Goal: Obtain resource: Download file/media

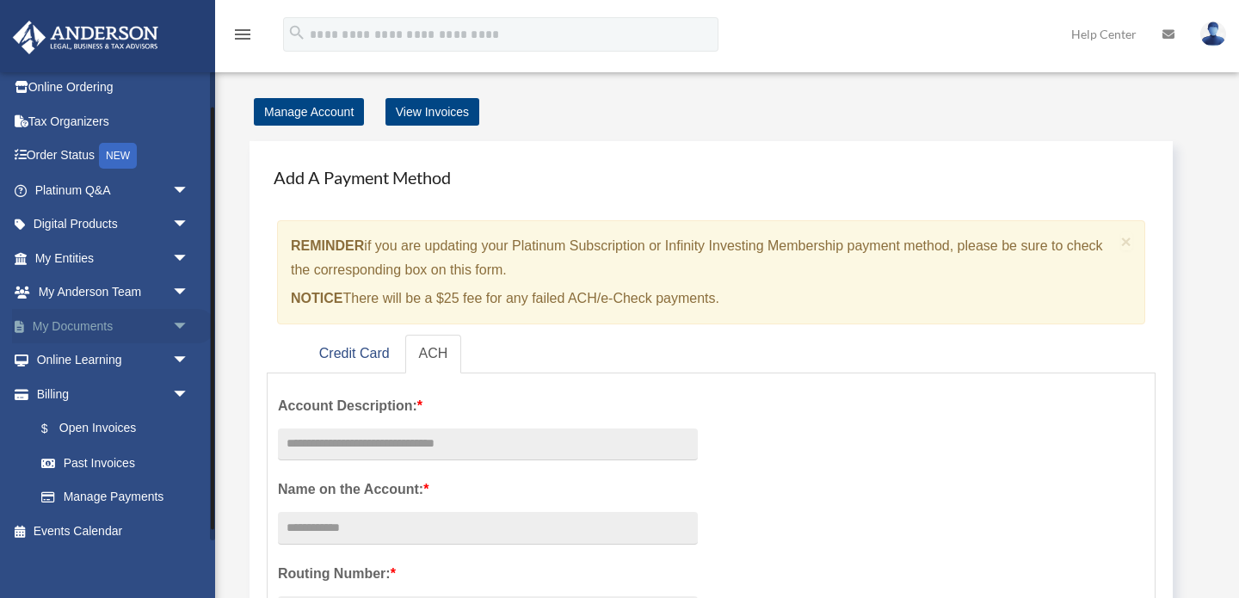
scroll to position [51, 0]
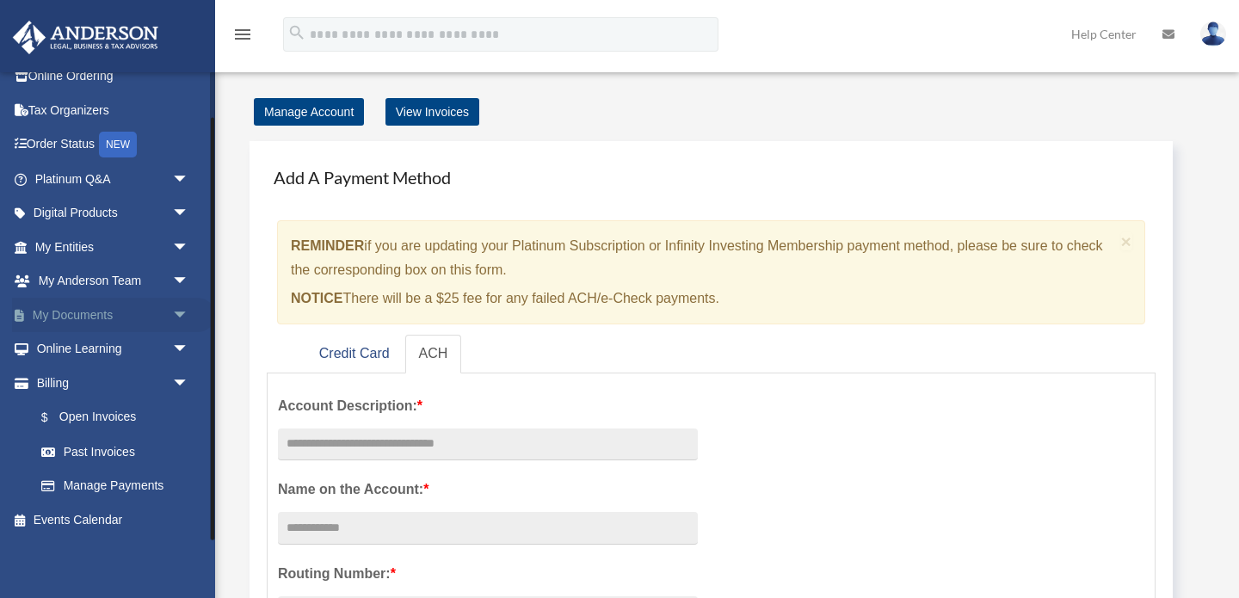
click at [178, 317] on span "arrow_drop_down" at bounding box center [189, 315] width 34 height 35
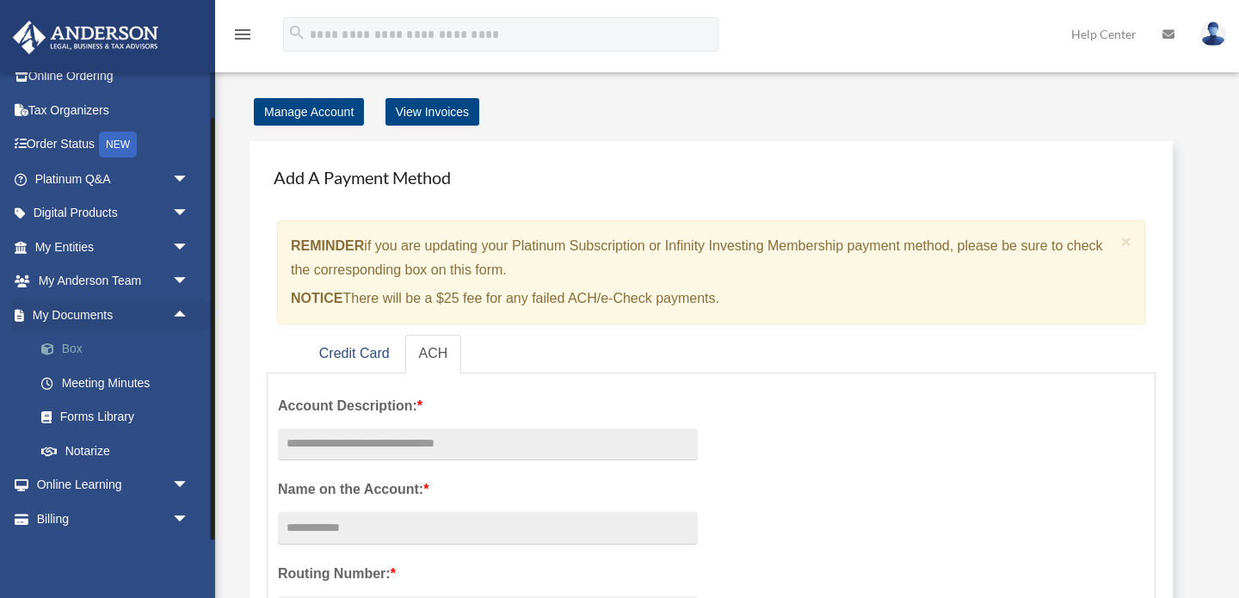
click at [100, 349] on link "Box" at bounding box center [119, 349] width 191 height 34
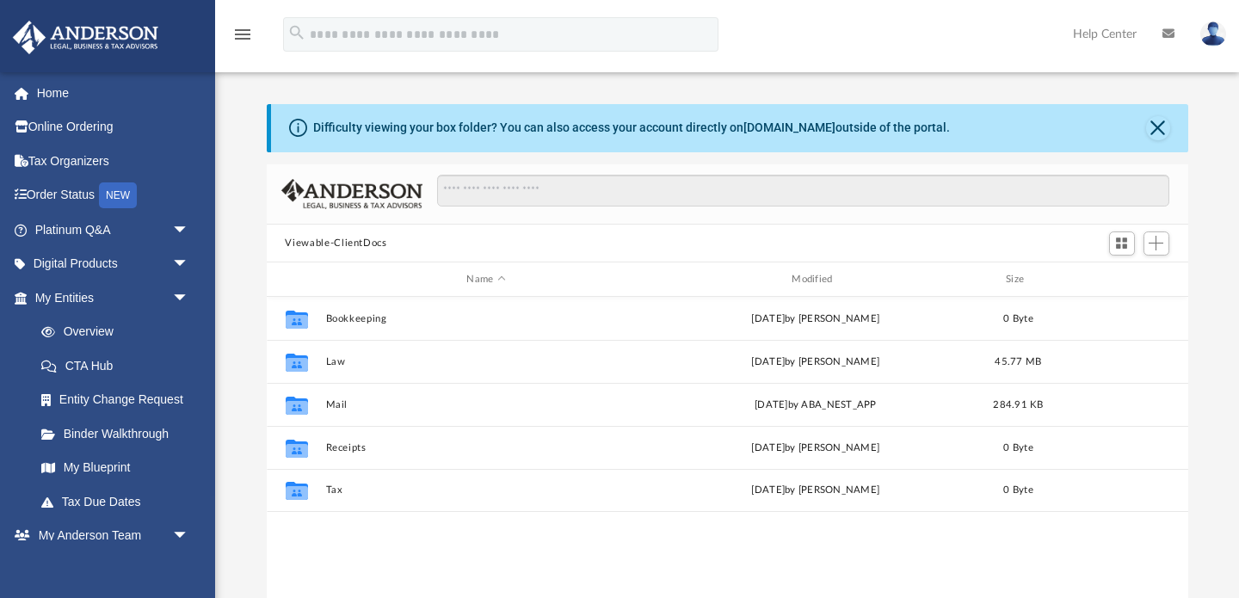
scroll to position [18, 0]
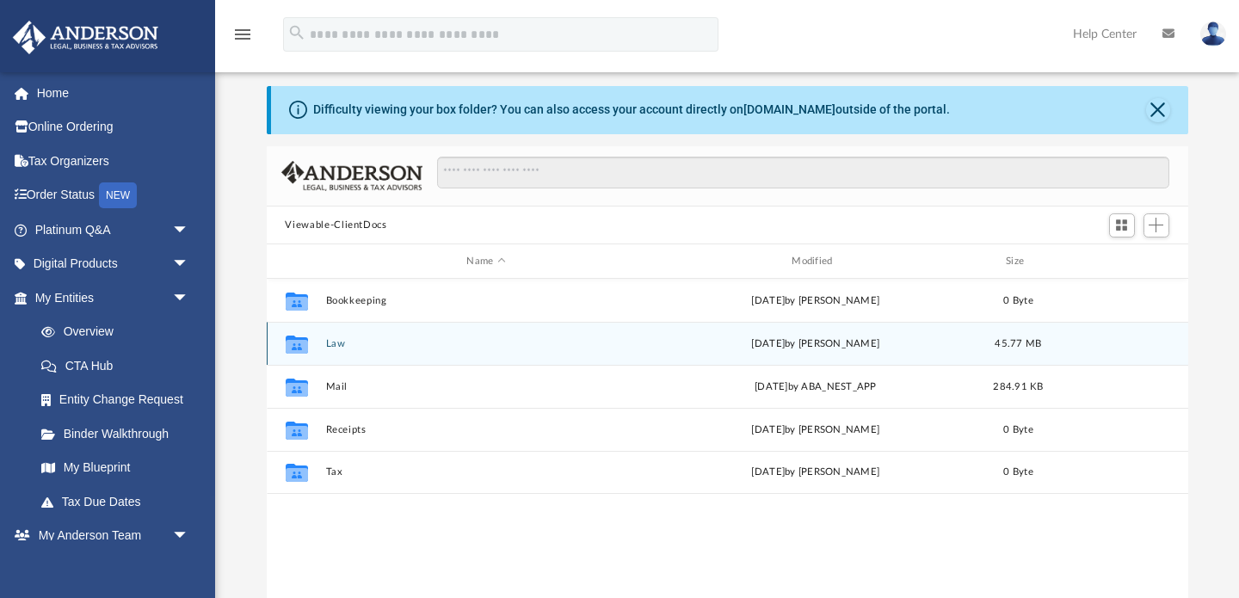
click at [342, 342] on button "Law" at bounding box center [486, 343] width 322 height 11
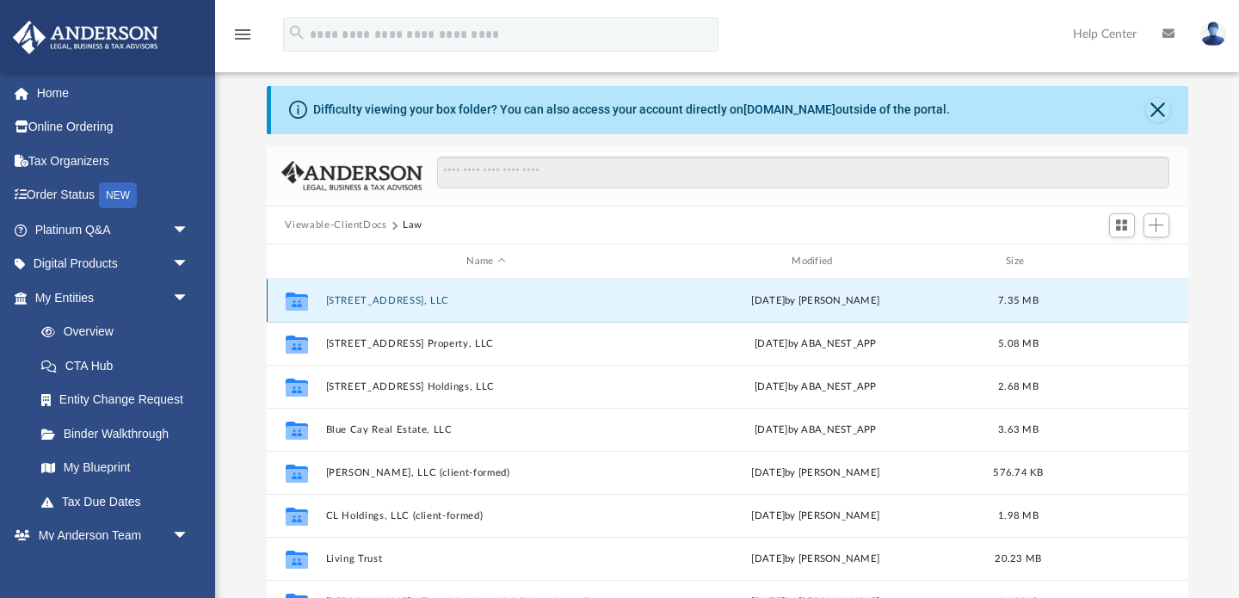
click at [448, 300] on button "[STREET_ADDRESS], LLC" at bounding box center [486, 300] width 322 height 11
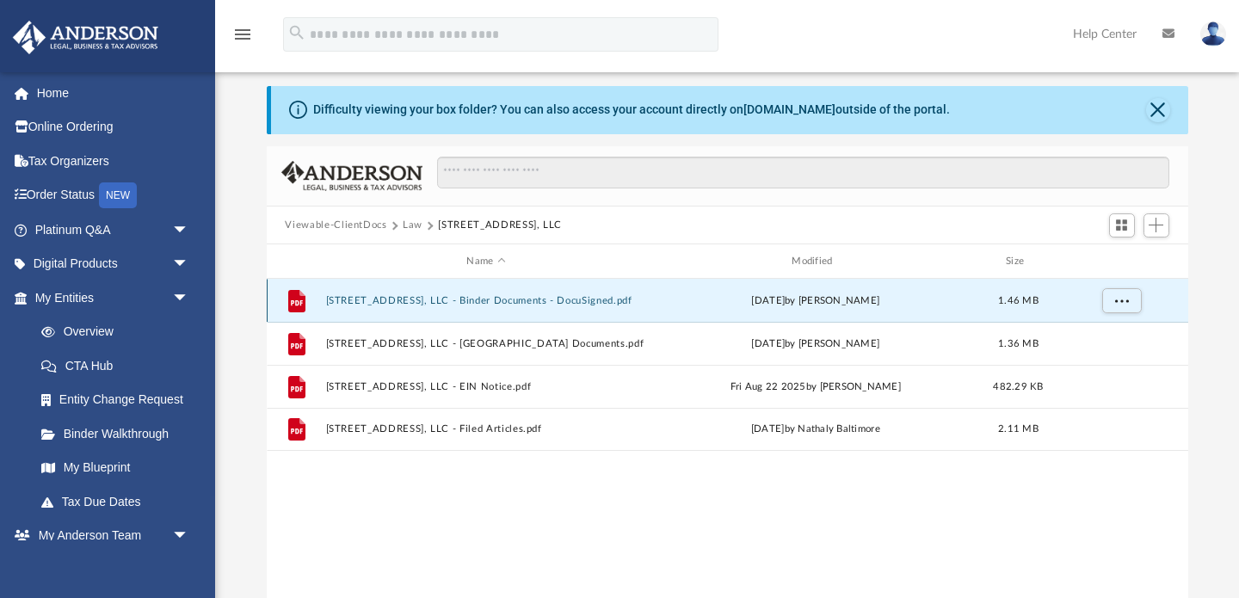
click at [386, 301] on button "[STREET_ADDRESS], LLC - Binder Documents - DocuSigned.pdf" at bounding box center [486, 300] width 322 height 11
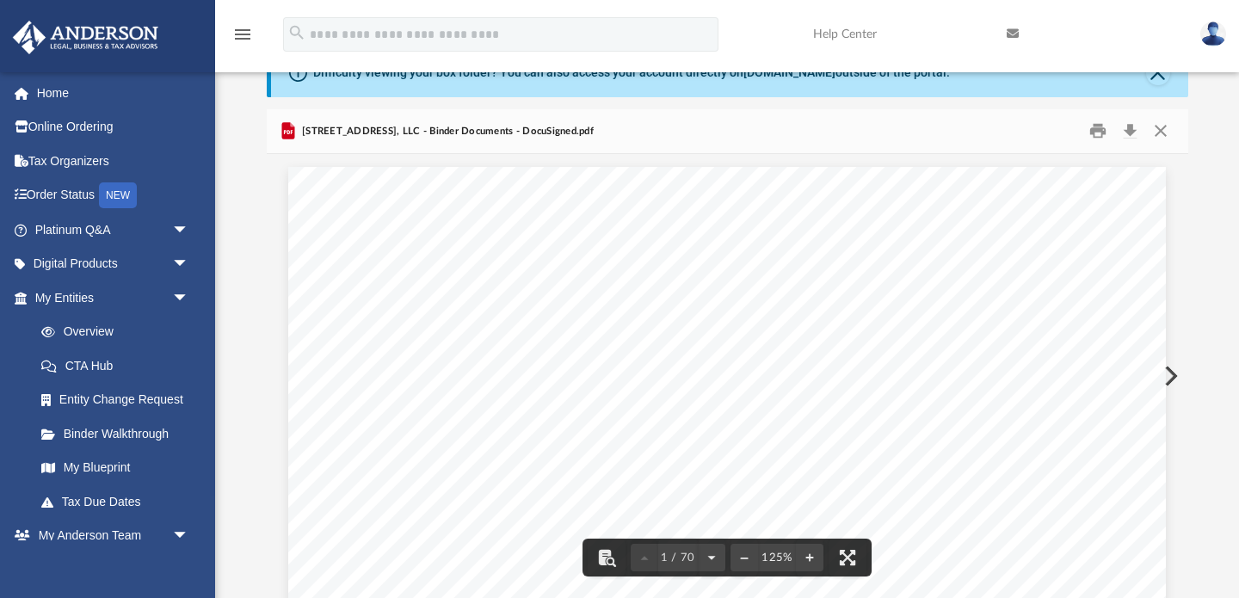
scroll to position [0, 0]
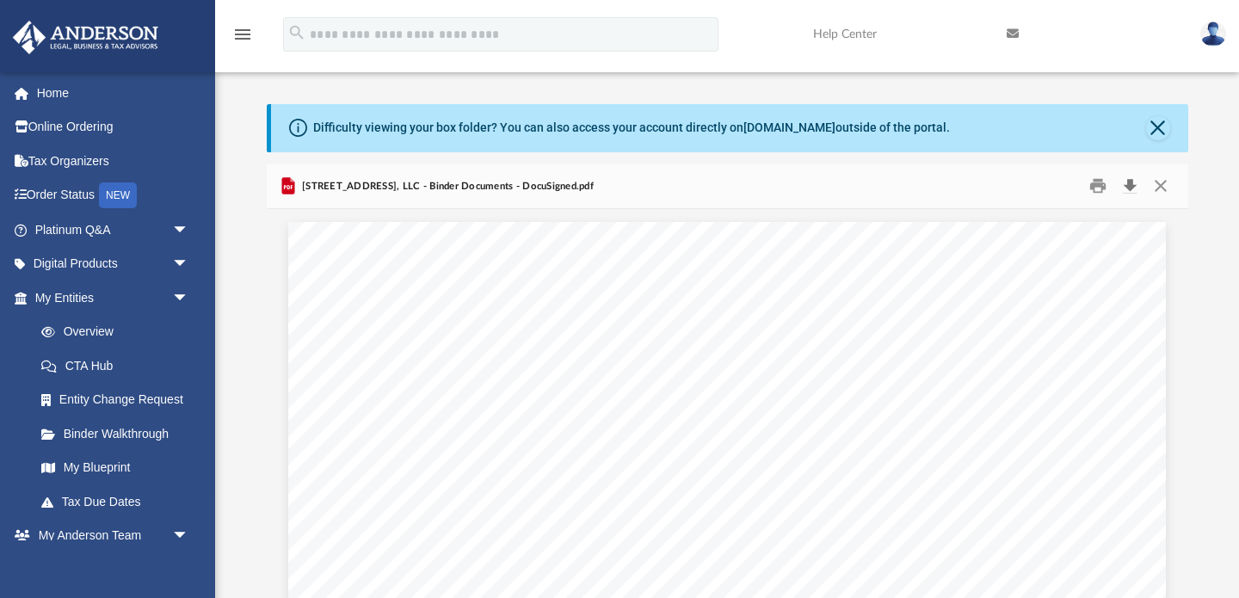
click at [1132, 186] on button "Download" at bounding box center [1130, 186] width 31 height 27
click at [1157, 188] on button "Close" at bounding box center [1160, 186] width 31 height 27
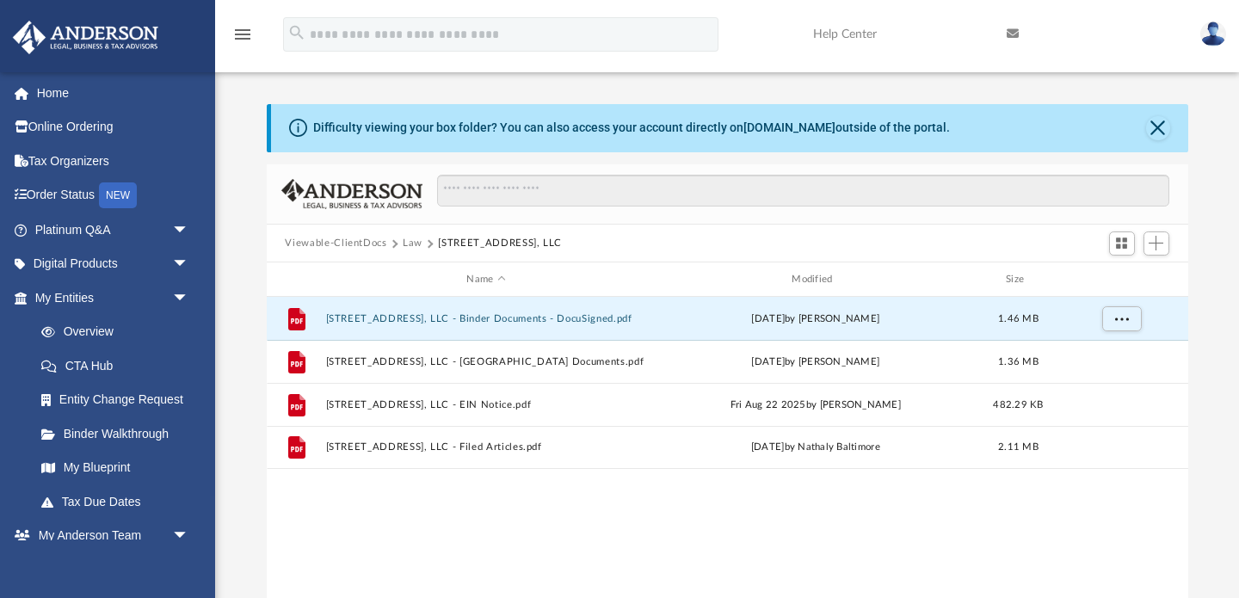
click at [323, 242] on button "Viewable-ClientDocs" at bounding box center [336, 243] width 102 height 15
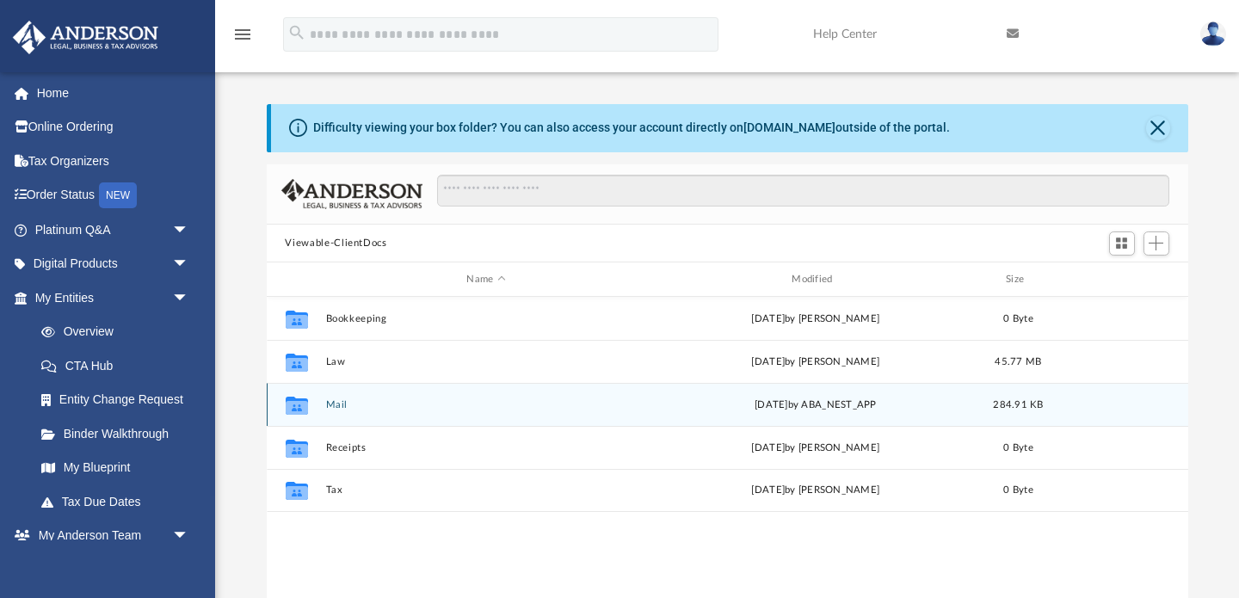
click at [347, 402] on button "Mail" at bounding box center [486, 404] width 322 height 11
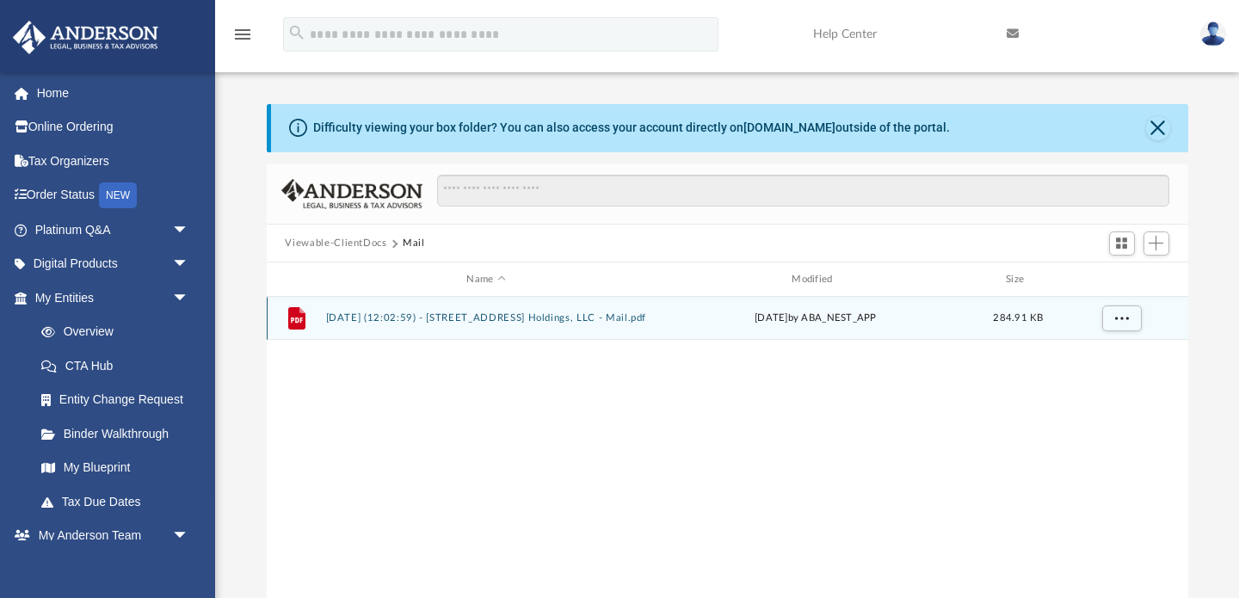
click at [540, 317] on button "[DATE] (12:02:59) - [STREET_ADDRESS] Holdings, LLC - Mail.pdf" at bounding box center [486, 318] width 322 height 11
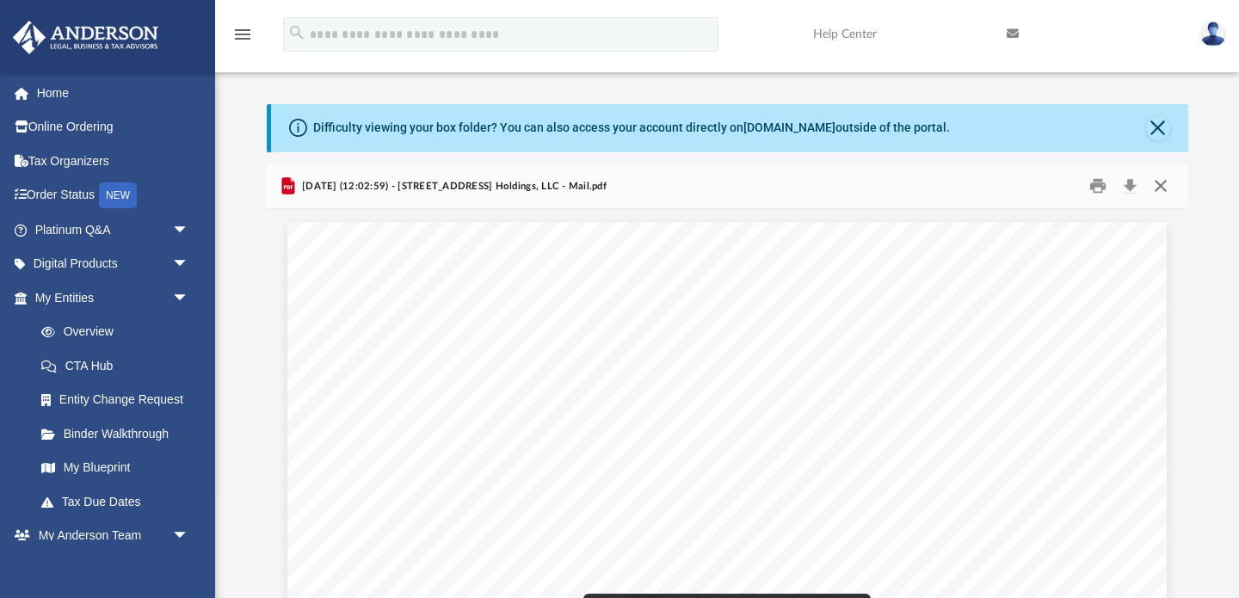
click at [1161, 185] on button "Close" at bounding box center [1160, 186] width 31 height 27
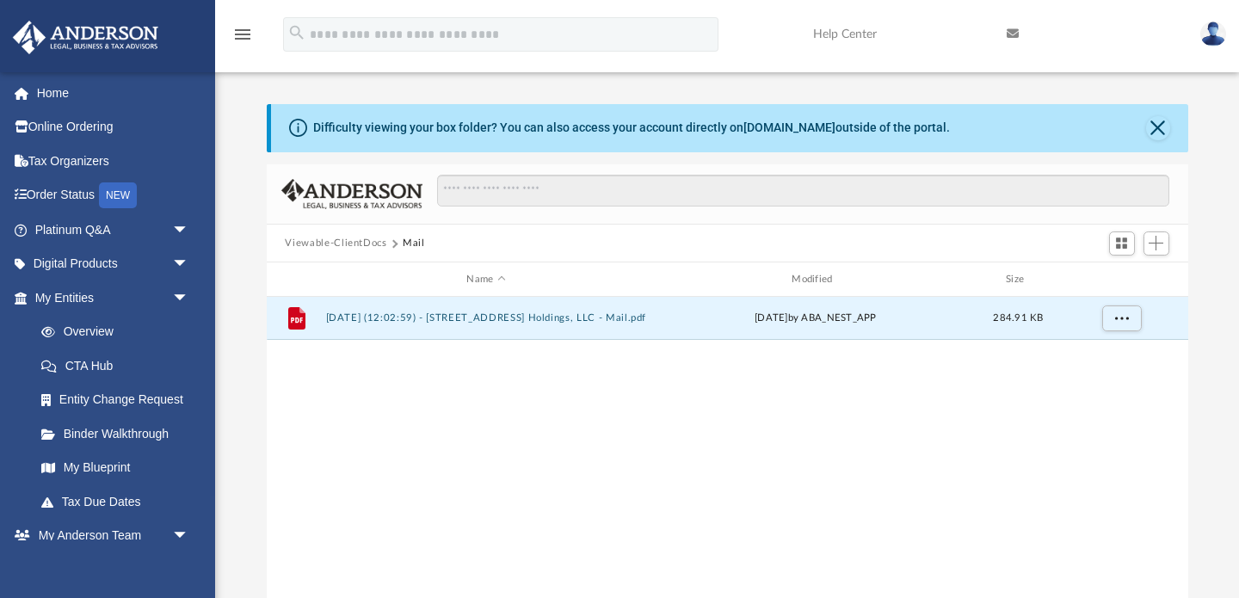
click at [359, 242] on button "Viewable-ClientDocs" at bounding box center [336, 243] width 102 height 15
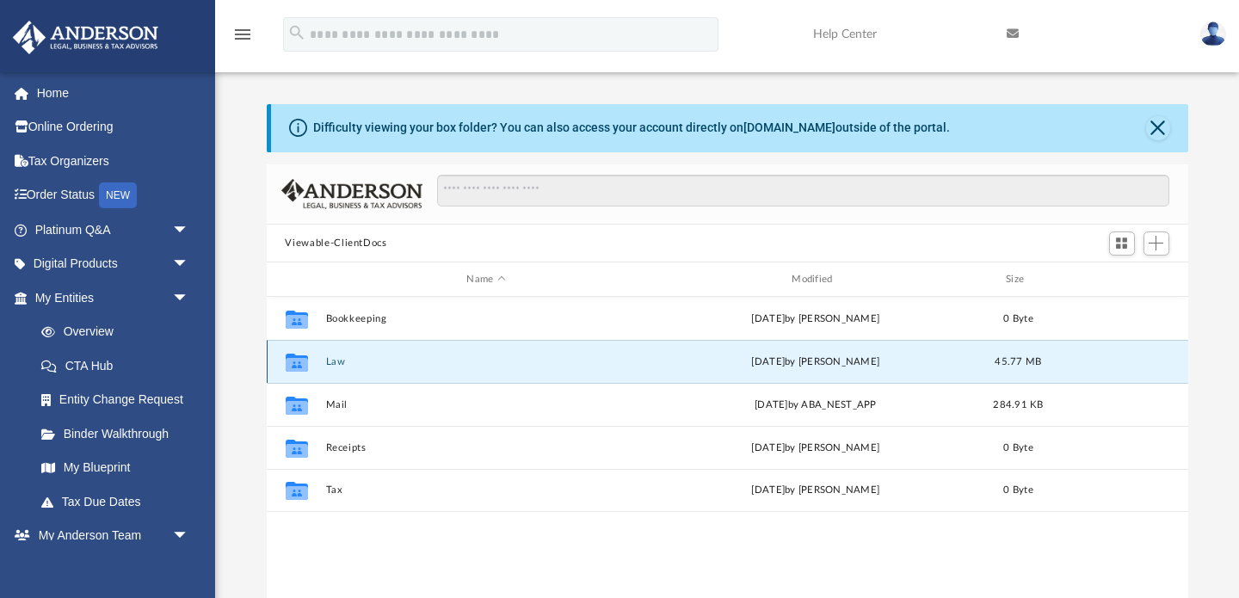
click at [338, 366] on button "Law" at bounding box center [486, 361] width 322 height 11
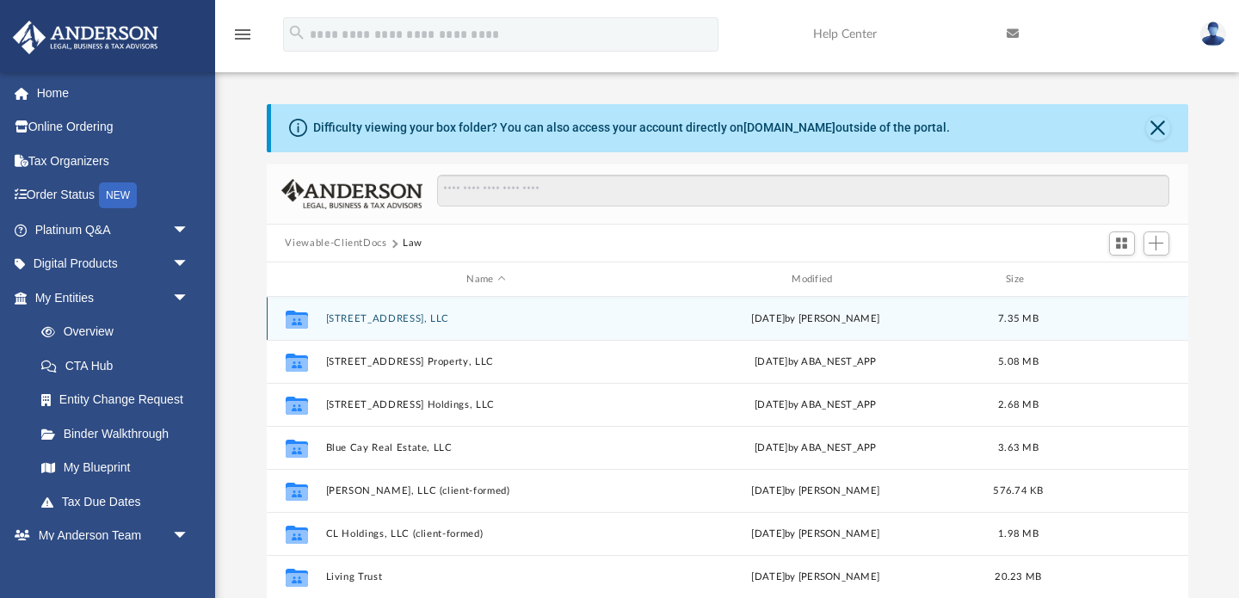
click at [460, 316] on button "[STREET_ADDRESS], LLC" at bounding box center [486, 318] width 322 height 11
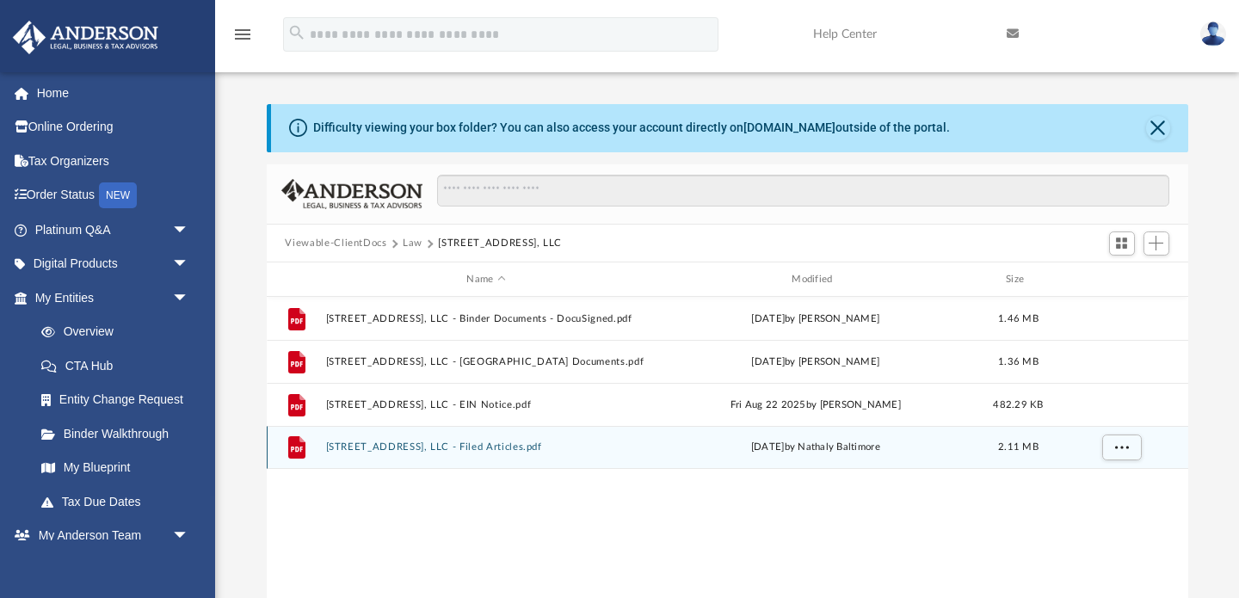
click at [454, 456] on div "File [STREET_ADDRESS], LLC - Filed Articles.pdf [DATE] by Nathaly Baltimore 2.1…" at bounding box center [728, 447] width 922 height 43
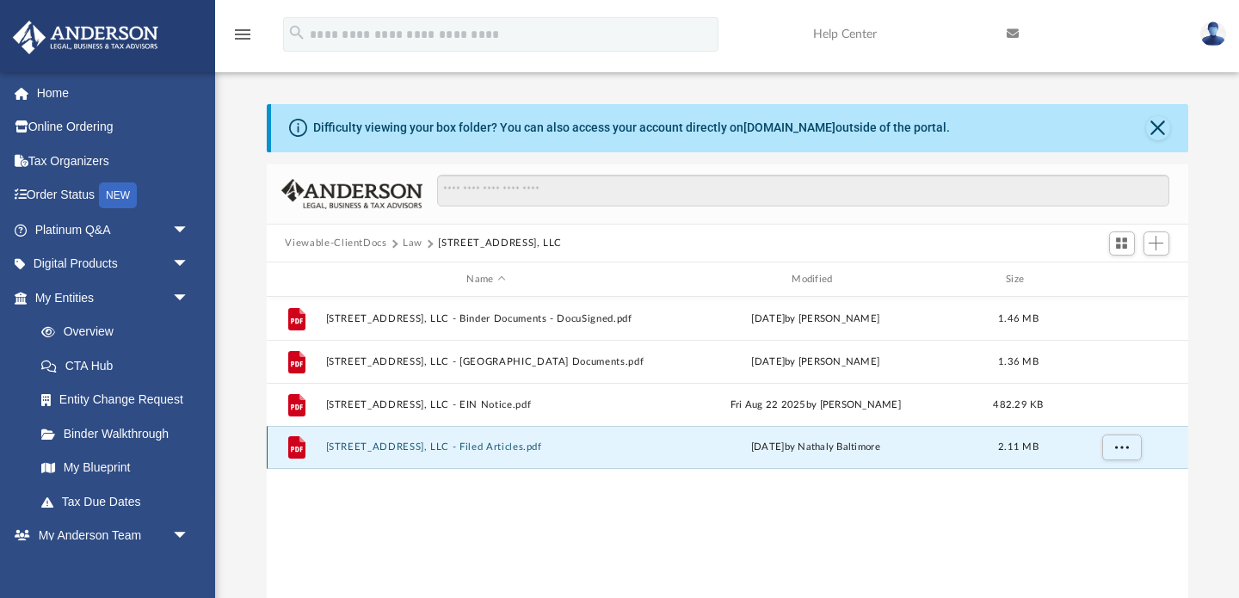
click at [455, 450] on button "[STREET_ADDRESS], LLC - Filed Articles.pdf" at bounding box center [486, 447] width 322 height 11
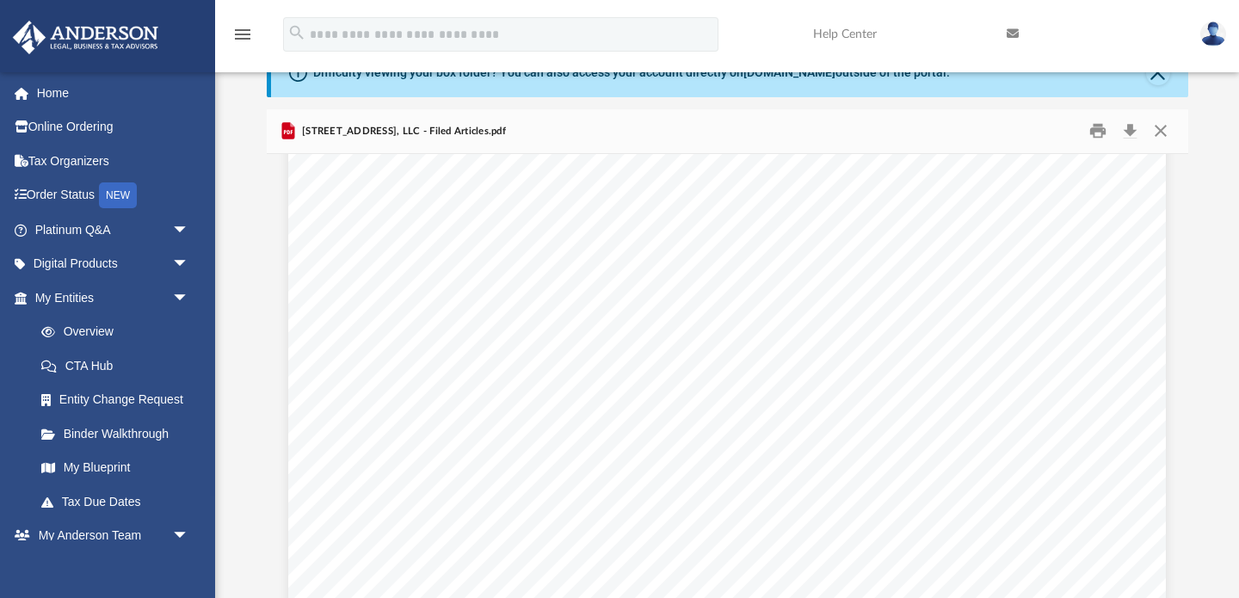
scroll to position [318, 0]
